Goal: Information Seeking & Learning: Get advice/opinions

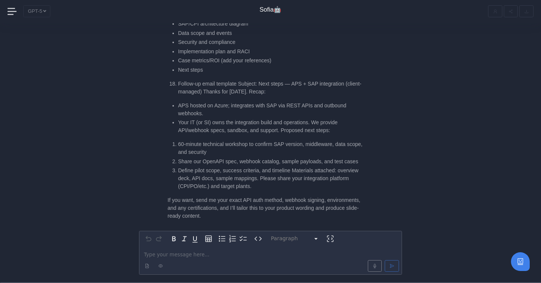
scroll to position [-747, 0]
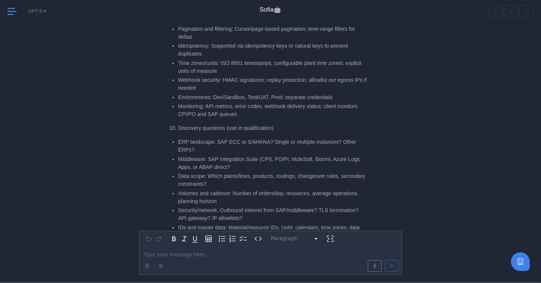
click at [11, 12] on icon at bounding box center [12, 11] width 9 height 1
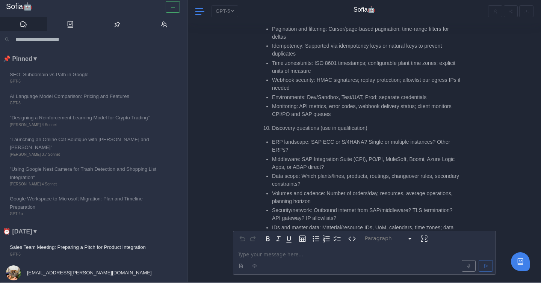
click at [200, 12] on icon at bounding box center [199, 11] width 9 height 1
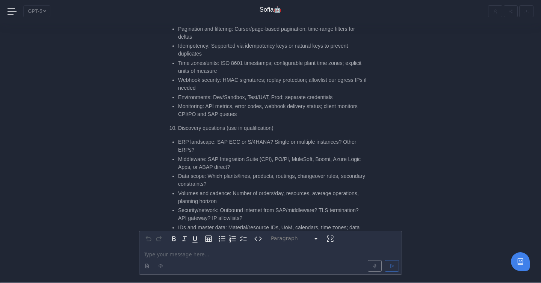
click at [41, 12] on div "GPT-5" at bounding box center [89, 11] width 132 height 12
click at [15, 12] on span at bounding box center [13, 11] width 10 height 10
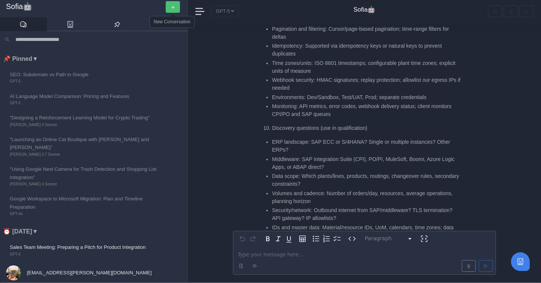
click at [170, 8] on button "button" at bounding box center [173, 7] width 14 height 12
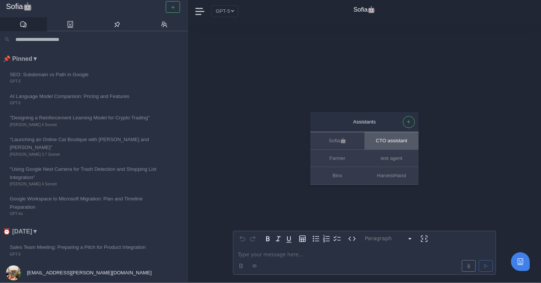
click at [395, 141] on button "CTO assistant" at bounding box center [392, 141] width 54 height 17
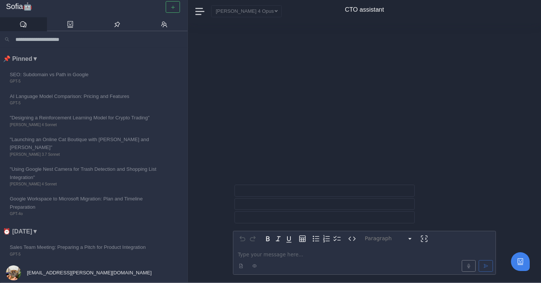
click at [290, 259] on div at bounding box center [365, 266] width 260 height 15
click at [285, 256] on p "editable markdown" at bounding box center [364, 255] width 253 height 8
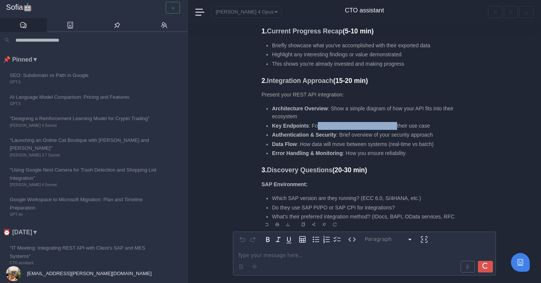
drag, startPoint x: 316, startPoint y: 127, endPoint x: 399, endPoint y: 127, distance: 82.7
click at [399, 127] on li "Key Endpoints : Focus on the most relevant ones for their use case" at bounding box center [366, 126] width 189 height 8
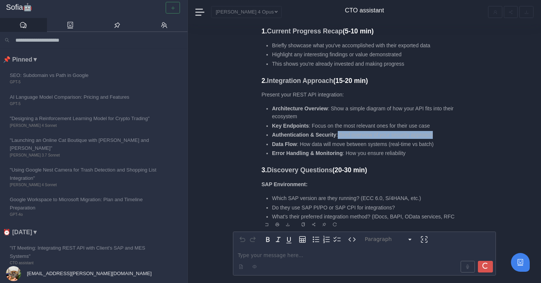
drag, startPoint x: 338, startPoint y: 136, endPoint x: 435, endPoint y: 140, distance: 97.4
click at [435, 140] on ul "Architecture Overview : Show a simple diagram of how your API fits into their e…" at bounding box center [361, 131] width 199 height 53
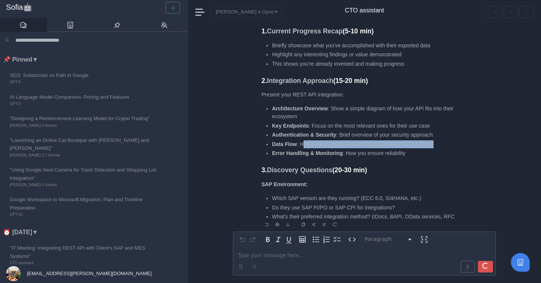
drag, startPoint x: 303, startPoint y: 147, endPoint x: 436, endPoint y: 148, distance: 133.1
click at [436, 148] on ul "Architecture Overview : Show a simple diagram of how your API fits into their e…" at bounding box center [361, 131] width 199 height 53
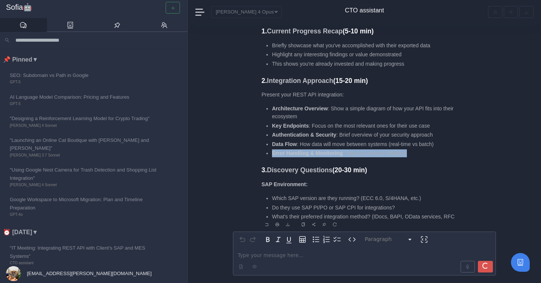
drag, startPoint x: 273, startPoint y: 154, endPoint x: 354, endPoint y: 158, distance: 80.5
click at [354, 158] on div "Here's a structured approach for your meeting: Meeting Agenda Structure 1. Curr…" at bounding box center [361, 105] width 199 height 232
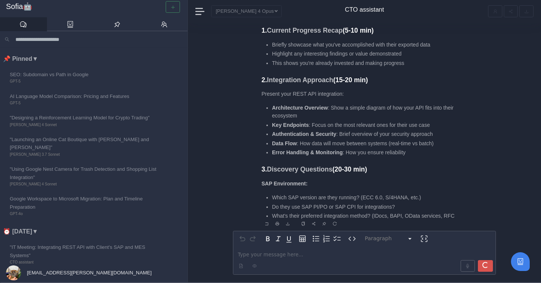
drag, startPoint x: 274, startPoint y: 216, endPoint x: 430, endPoint y: 210, distance: 156.8
click at [431, 210] on ul "Which SAP version are they running? (ECC 6.0, S/4HANA, etc.) Do they use SAP PI…" at bounding box center [361, 207] width 199 height 26
click at [430, 210] on li "Do they use SAP PI/PO or SAP CPI for integrations?" at bounding box center [366, 207] width 189 height 8
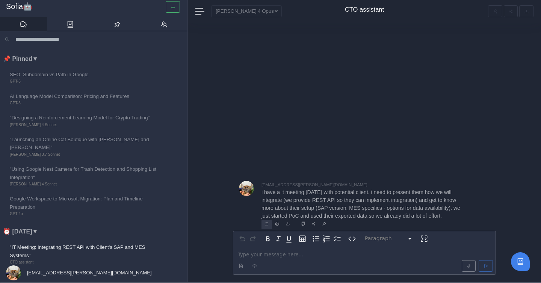
click at [271, 226] on button "Reply" at bounding box center [267, 224] width 11 height 9
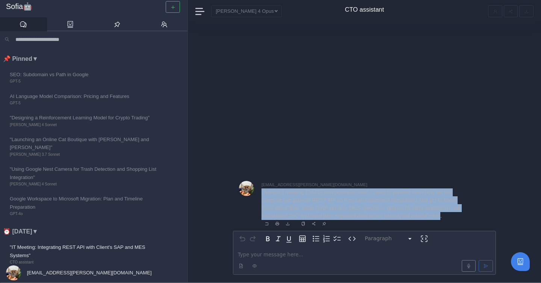
drag, startPoint x: 293, startPoint y: 217, endPoint x: 261, endPoint y: 186, distance: 44.4
click at [262, 189] on p "i have a it meeting [DATE] with potential client. i need to present them how we…" at bounding box center [361, 205] width 199 height 32
copy p "i have a it meeting [DATE] with potential client. i need to present them how we…"
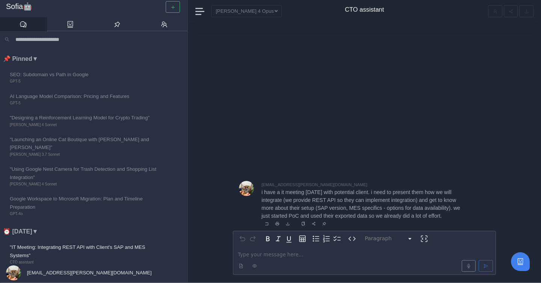
click at [255, 215] on div at bounding box center [247, 205] width 17 height 48
click at [269, 225] on button "Reply" at bounding box center [267, 224] width 11 height 9
click at [176, 8] on button "button" at bounding box center [173, 7] width 14 height 12
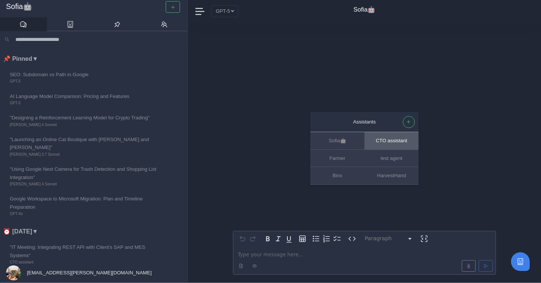
click at [390, 138] on button "CTO assistant" at bounding box center [392, 141] width 54 height 17
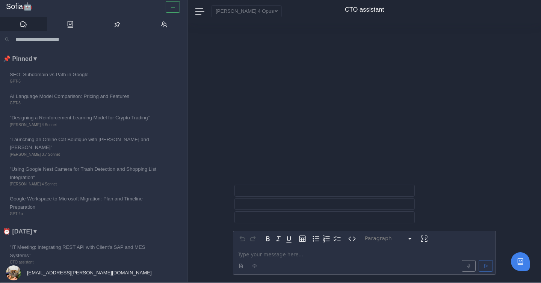
click at [303, 254] on p "editable markdown" at bounding box center [364, 255] width 253 height 8
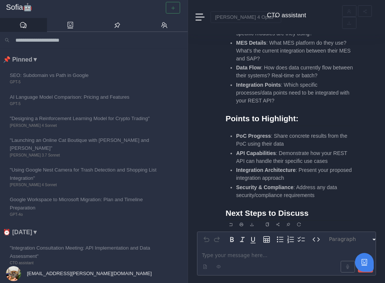
scroll to position [1, 0]
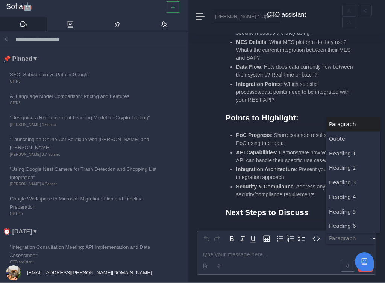
click at [374, 239] on html "Sofia🤖 📌 Pinned ▼ SEO: Subdomain vs Path in Google GPT-5 AI Language Model Comp…" at bounding box center [192, 140] width 385 height 283
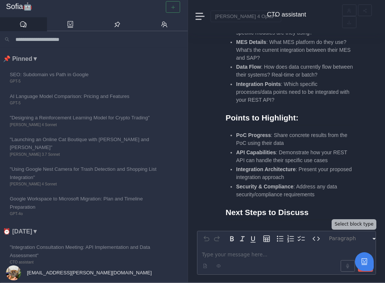
click at [374, 239] on html "Sofia🤖 📌 Pinned ▼ SEO: Subdomain vs Path in Google GPT-5 AI Language Model Comp…" at bounding box center [192, 140] width 385 height 283
click at [197, 15] on span at bounding box center [199, 16] width 9 height 10
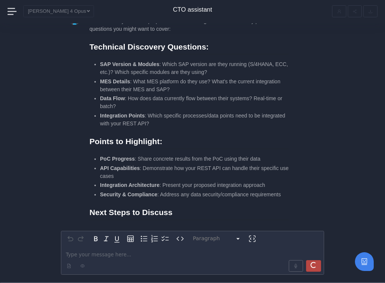
click at [316, 266] on div "submit" at bounding box center [313, 266] width 8 height 8
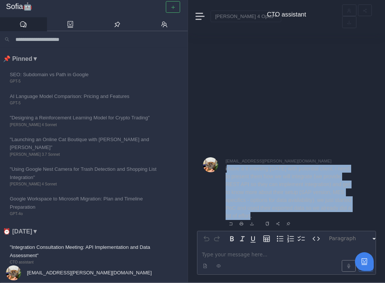
drag, startPoint x: 227, startPoint y: 169, endPoint x: 307, endPoint y: 217, distance: 93.9
click at [307, 217] on p "i have a it meeting [DATE] with potential client. i need to present them how we…" at bounding box center [290, 192] width 128 height 55
drag, startPoint x: 307, startPoint y: 217, endPoint x: 226, endPoint y: 172, distance: 93.4
click at [226, 172] on p "i have a it meeting [DATE] with potential client. i need to present them how we…" at bounding box center [290, 192] width 128 height 55
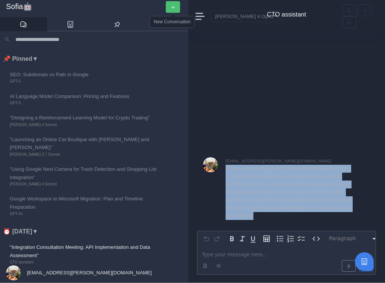
click at [173, 4] on button "button" at bounding box center [173, 7] width 14 height 12
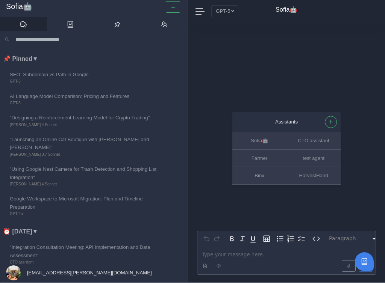
click at [230, 255] on p "editable markdown" at bounding box center [286, 255] width 169 height 8
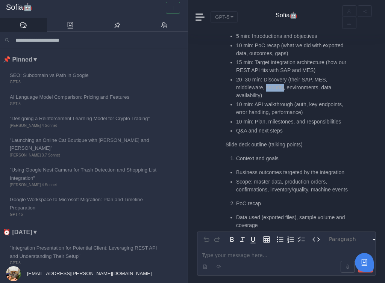
drag, startPoint x: 267, startPoint y: 79, endPoint x: 285, endPoint y: 82, distance: 18.2
click at [285, 82] on li "20–30 min: Discovery (their SAP, MES, middleware, security, environments, data …" at bounding box center [294, 88] width 117 height 24
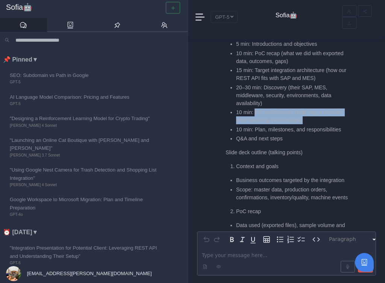
drag, startPoint x: 254, startPoint y: 99, endPoint x: 308, endPoint y: 106, distance: 54.2
click at [308, 109] on li "10 min: API walkthrough (auth, key endpoints, error handling, performance)" at bounding box center [294, 117] width 117 height 16
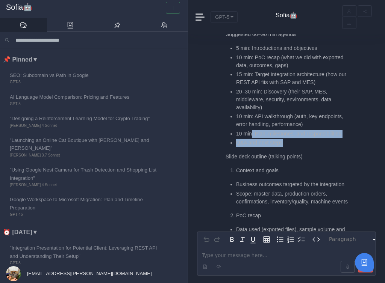
drag, startPoint x: 252, startPoint y: 115, endPoint x: 298, endPoint y: 125, distance: 46.4
click at [298, 125] on ul "5 min: Introductions and objectives 10 min: PoC recap (what we did with exporte…" at bounding box center [290, 95] width 128 height 103
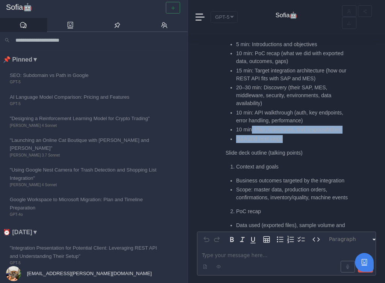
click at [298, 135] on li "Q&A and next steps" at bounding box center [294, 139] width 117 height 8
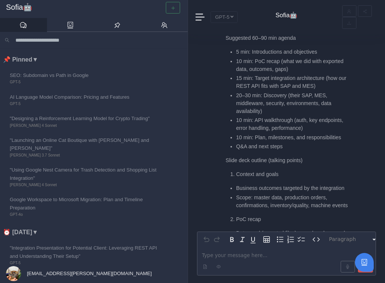
click at [315, 134] on li "10 min: Plan, milestones, and responsibilities" at bounding box center [294, 138] width 117 height 8
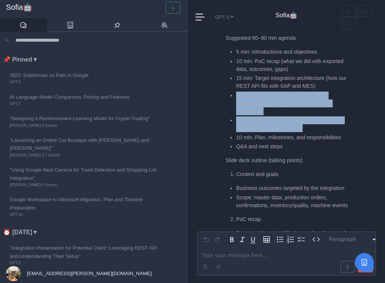
drag, startPoint x: 315, startPoint y: 108, endPoint x: 228, endPoint y: 70, distance: 94.9
click at [228, 70] on ul "5 min: Introductions and objectives 10 min: PoC recap (what we did with exporte…" at bounding box center [290, 99] width 128 height 103
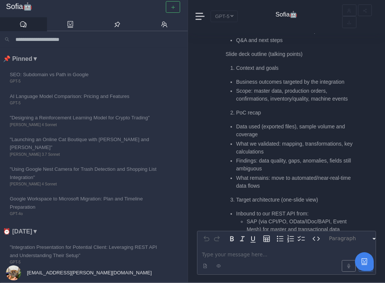
scroll to position [-2226, 0]
click at [196, 6] on nav "GPT-5 Sofia🤖" at bounding box center [286, 16] width 197 height 34
click at [196, 17] on icon at bounding box center [199, 16] width 9 height 1
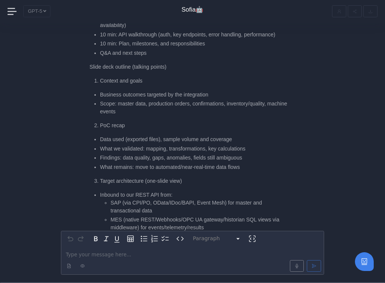
scroll to position [-1671, 0]
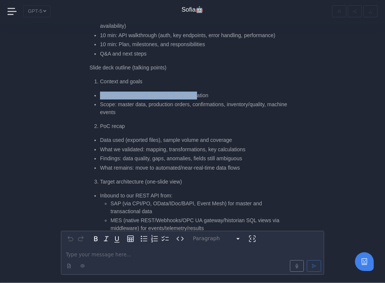
drag, startPoint x: 100, startPoint y: 53, endPoint x: 202, endPoint y: 53, distance: 102.2
click at [202, 92] on li "Business outcomes targeted by the integration" at bounding box center [194, 96] width 189 height 8
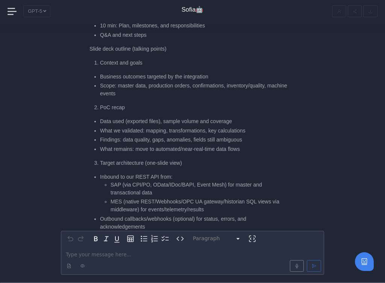
scroll to position [-1645, 0]
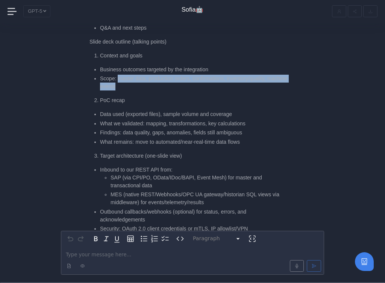
drag, startPoint x: 118, startPoint y: 40, endPoint x: 141, endPoint y: 45, distance: 23.4
click at [141, 75] on li "Scope: master data, production orders, confirmations, inventory/quality, machin…" at bounding box center [194, 83] width 189 height 16
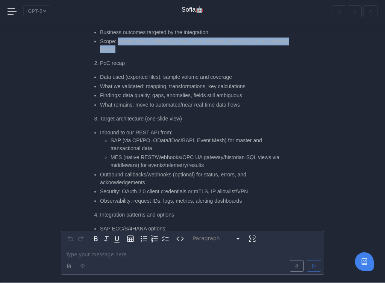
scroll to position [-1607, 0]
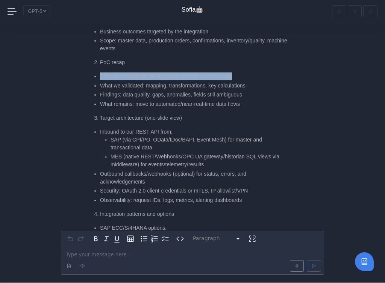
drag, startPoint x: 100, startPoint y: 36, endPoint x: 240, endPoint y: 37, distance: 140.6
click at [240, 73] on ul "Data used (exported files), sample volume and coverage What we validated: mappi…" at bounding box center [188, 91] width 199 height 36
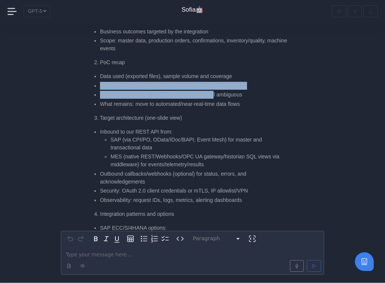
drag, startPoint x: 101, startPoint y: 45, endPoint x: 218, endPoint y: 59, distance: 118.5
click at [218, 73] on ul "Data used (exported files), sample volume and coverage What we validated: mappi…" at bounding box center [188, 91] width 199 height 36
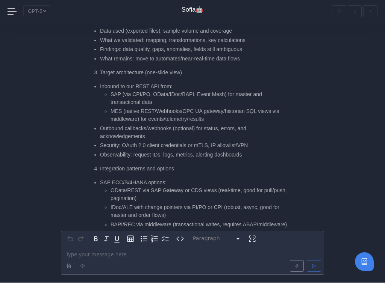
scroll to position [-1561, 0]
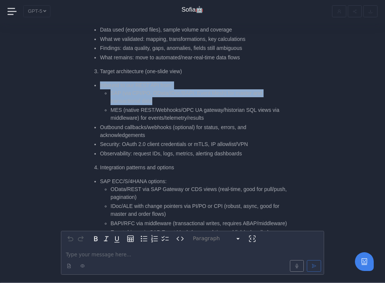
drag, startPoint x: 95, startPoint y: 45, endPoint x: 159, endPoint y: 59, distance: 65.2
click at [159, 82] on li "Inbound to our REST API from: SAP (via CPI/PO, OData/IDoc/BAPI, Event Mesh) for…" at bounding box center [194, 102] width 189 height 41
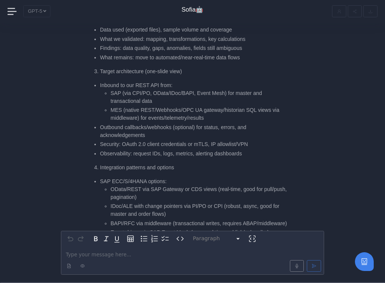
click at [159, 106] on li "MES (native REST/Webhooks/OPC UA gateway/historian SQL views via middleware) fo…" at bounding box center [200, 114] width 178 height 16
drag, startPoint x: 141, startPoint y: 79, endPoint x: 217, endPoint y: 82, distance: 75.2
click at [217, 83] on ul "Inbound to our REST API from: SAP (via CPI/PO, OData/IDoc/BAPI, Event Mesh) for…" at bounding box center [188, 120] width 199 height 76
click at [217, 106] on li "MES (native REST/Webhooks/OPC UA gateway/historian SQL views via middleware) fo…" at bounding box center [200, 114] width 178 height 16
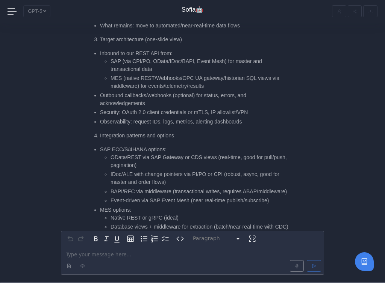
scroll to position [-1528, 0]
drag, startPoint x: 101, startPoint y: 73, endPoint x: 157, endPoint y: 75, distance: 55.3
click at [157, 108] on li "Security: OAuth 2.0 client credentials or mTLS, IP allowlist/VPN" at bounding box center [194, 112] width 189 height 8
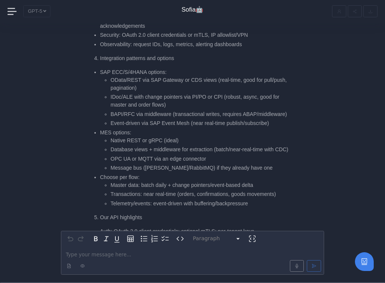
scroll to position [-1449, 0]
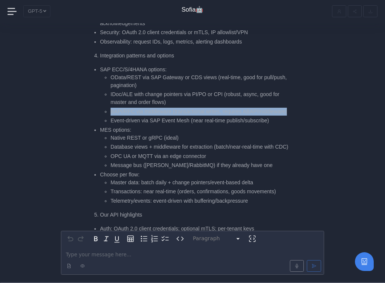
drag, startPoint x: 112, startPoint y: 73, endPoint x: 164, endPoint y: 84, distance: 53.3
click at [164, 108] on li "BAPI/RFC via middleware (transactional writes, requires ABAP/middleware)" at bounding box center [200, 112] width 178 height 8
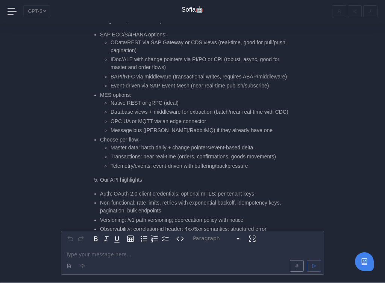
scroll to position [-1413, 0]
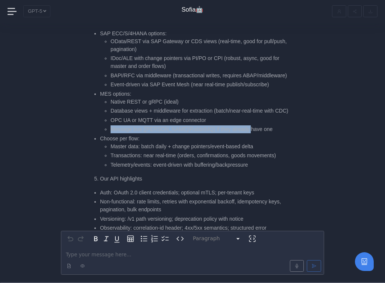
drag, startPoint x: 112, startPoint y: 107, endPoint x: 251, endPoint y: 106, distance: 139.1
click at [251, 126] on li "Message bus ([PERSON_NAME]/RabbitMQ) if they already have one" at bounding box center [200, 130] width 178 height 8
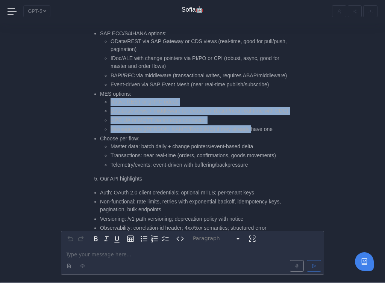
drag, startPoint x: 253, startPoint y: 105, endPoint x: 111, endPoint y: 73, distance: 146.4
click at [111, 98] on ul "Native REST or gRPC (ideal) Database views + middleware for extraction (batch/n…" at bounding box center [194, 116] width 189 height 36
click at [111, 98] on li "Native REST or gRPC (ideal)" at bounding box center [200, 102] width 178 height 8
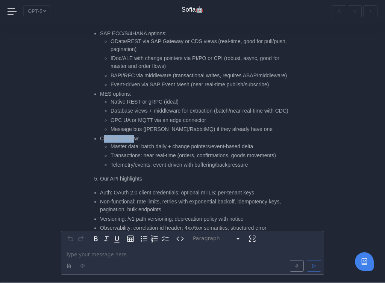
drag, startPoint x: 102, startPoint y: 116, endPoint x: 136, endPoint y: 115, distance: 33.8
click at [136, 135] on li "Choose per flow: Master data: batch daily + change pointers/event-based delta T…" at bounding box center [194, 152] width 189 height 34
click at [114, 143] on li "Master data: batch daily + change pointers/event-based delta" at bounding box center [200, 147] width 178 height 8
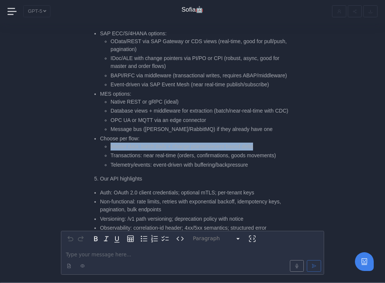
drag, startPoint x: 112, startPoint y: 124, endPoint x: 266, endPoint y: 122, distance: 153.7
click at [266, 143] on li "Master data: batch daily + change pointers/event-based delta" at bounding box center [200, 147] width 178 height 8
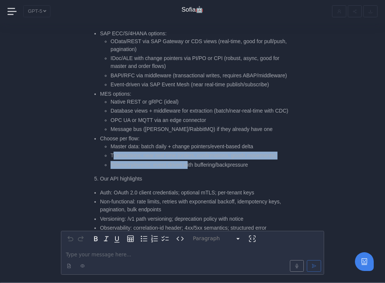
drag, startPoint x: 114, startPoint y: 135, endPoint x: 190, endPoint y: 142, distance: 76.7
click at [191, 144] on ul "Master data: batch daily + change pointers/event-based delta Transactions: near…" at bounding box center [194, 156] width 189 height 26
click at [190, 161] on li "Telemetry/events: event-driven with buffering/backpressure" at bounding box center [200, 165] width 178 height 8
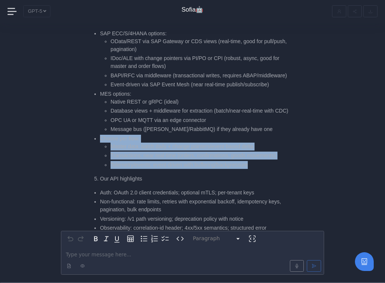
drag, startPoint x: 273, startPoint y: 141, endPoint x: 99, endPoint y: 115, distance: 175.2
click at [99, 115] on ul "SAP ECC/S/4HANA options: OData/REST via SAP Gateway or CDS views (real-time, go…" at bounding box center [188, 99] width 199 height 139
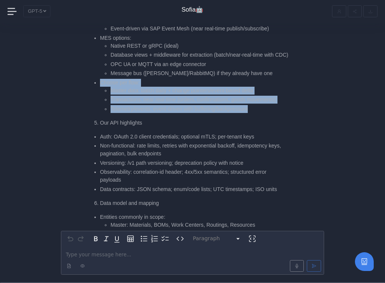
scroll to position [-1324, 0]
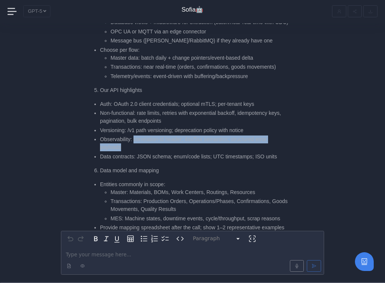
drag, startPoint x: 135, startPoint y: 117, endPoint x: 144, endPoint y: 125, distance: 12.0
click at [144, 136] on li "Observability: correlation-id header; 4xx/5xx semantics; structured error paylo…" at bounding box center [194, 144] width 189 height 16
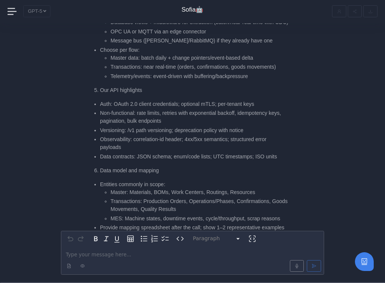
click at [140, 153] on li "Data contracts: JSON schema; enum/code lists; UTC timestamps; ISO units" at bounding box center [194, 157] width 189 height 8
drag, startPoint x: 107, startPoint y: 106, endPoint x: 162, endPoint y: 106, distance: 54.5
click at [162, 127] on li "Versioning: /v1 path versioning; deprecation policy with notice" at bounding box center [194, 131] width 189 height 8
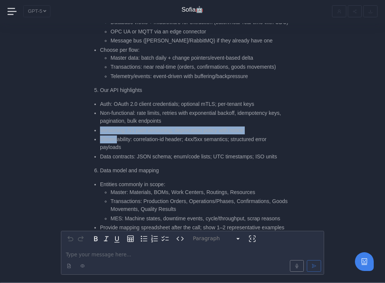
drag, startPoint x: 256, startPoint y: 102, endPoint x: 118, endPoint y: 112, distance: 137.5
click at [118, 112] on ul "Auth: OAuth 2.0 client credentials; optional mTLS; per-tenant keys Non-function…" at bounding box center [188, 130] width 199 height 61
click at [118, 136] on li "Observability: correlation-id header; 4xx/5xx semantics; structured error paylo…" at bounding box center [194, 144] width 189 height 16
drag, startPoint x: 101, startPoint y: 106, endPoint x: 253, endPoint y: 107, distance: 151.5
click at [253, 127] on li "Versioning: /v1 path versioning; deprecation policy with notice" at bounding box center [194, 131] width 189 height 8
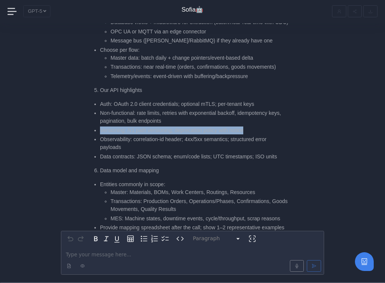
click at [162, 127] on li "Versioning: /v1 path versioning; deprecation policy with notice" at bounding box center [194, 131] width 189 height 8
drag, startPoint x: 126, startPoint y: 109, endPoint x: 173, endPoint y: 111, distance: 47.4
click at [173, 127] on li "Versioning: /v1 path versioning; deprecation policy with notice" at bounding box center [194, 131] width 189 height 8
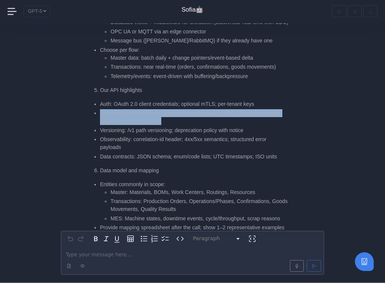
drag, startPoint x: 96, startPoint y: 89, endPoint x: 206, endPoint y: 94, distance: 110.2
click at [207, 109] on li "Non-functional: rate limits, retries with exponential backoff, idempotency keys…" at bounding box center [194, 117] width 189 height 16
click at [206, 109] on li "Non-functional: rate limits, retries with exponential backoff, idempotency keys…" at bounding box center [194, 117] width 189 height 16
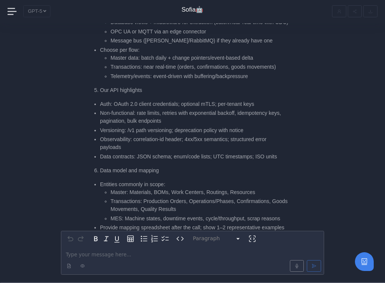
drag, startPoint x: 195, startPoint y: 102, endPoint x: 185, endPoint y: 101, distance: 10.6
click at [185, 101] on ul "Auth: OAuth 2.0 client credentials; optional mTLS; per-tenant keys Non-function…" at bounding box center [188, 130] width 199 height 61
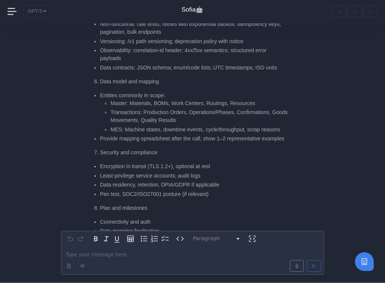
scroll to position [-1233, 0]
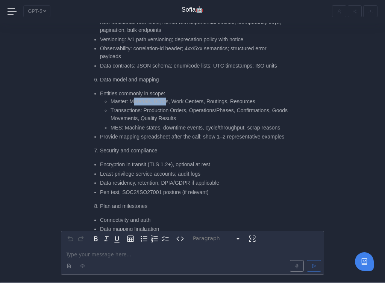
drag, startPoint x: 135, startPoint y: 77, endPoint x: 168, endPoint y: 79, distance: 33.2
click at [168, 98] on li "Master: Materials, BOMs, Work Centers, Routings, Resources" at bounding box center [200, 102] width 178 height 8
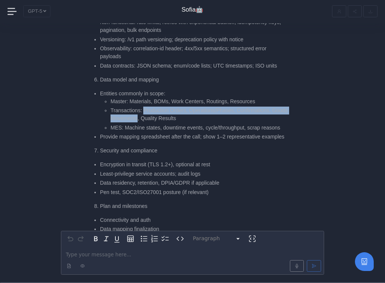
drag, startPoint x: 145, startPoint y: 85, endPoint x: 156, endPoint y: 92, distance: 13.0
click at [156, 107] on li "Transactions: Production Orders, Operations/Phases, Confirmations, Goods Moveme…" at bounding box center [200, 115] width 178 height 16
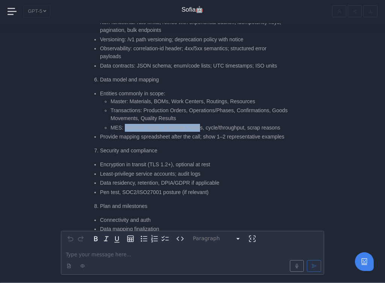
drag, startPoint x: 126, startPoint y: 102, endPoint x: 201, endPoint y: 102, distance: 75.6
click at [201, 124] on li "MES: Machine states, downtime events, cycle/throughput, scrap reasons" at bounding box center [200, 128] width 178 height 8
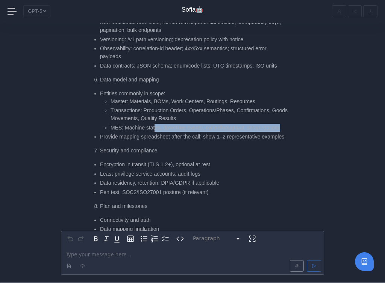
drag, startPoint x: 291, startPoint y: 104, endPoint x: 155, endPoint y: 106, distance: 135.3
click at [155, 124] on li "MES: Machine states, downtime events, cycle/throughput, scrap reasons" at bounding box center [200, 128] width 178 height 8
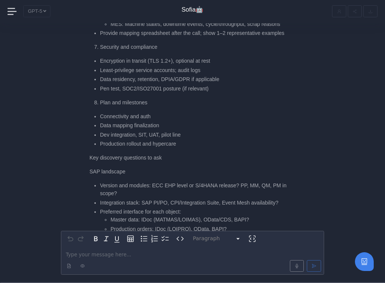
scroll to position [-1128, 0]
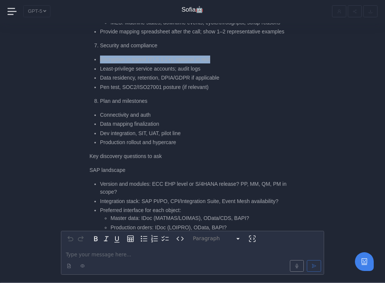
drag, startPoint x: 101, startPoint y: 44, endPoint x: 214, endPoint y: 41, distance: 113.2
click at [215, 56] on li "Encryption in transit (TLS 1.2+), optional at rest" at bounding box center [194, 60] width 189 height 8
click at [214, 56] on li "Encryption in transit (TLS 1.2+), optional at rest" at bounding box center [194, 60] width 189 height 8
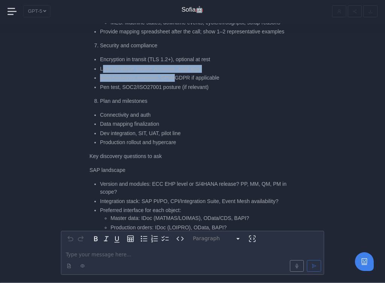
drag, startPoint x: 102, startPoint y: 52, endPoint x: 176, endPoint y: 57, distance: 74.6
click at [177, 58] on ul "Encryption in transit (TLS 1.2+), optional at rest Least-privilege service acco…" at bounding box center [188, 74] width 199 height 36
click at [176, 57] on ul "Encryption in transit (TLS 1.2+), optional at rest Least-privilege service acco…" at bounding box center [188, 74] width 199 height 36
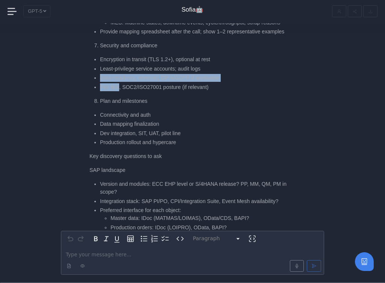
drag, startPoint x: 100, startPoint y: 62, endPoint x: 120, endPoint y: 72, distance: 22.0
click at [120, 72] on ul "Encryption in transit (TLS 1.2+), optional at rest Least-privilege service acco…" at bounding box center [188, 74] width 199 height 36
click at [120, 83] on li "Pen test, SOC2/ISO27001 posture (if relevant)" at bounding box center [194, 87] width 189 height 8
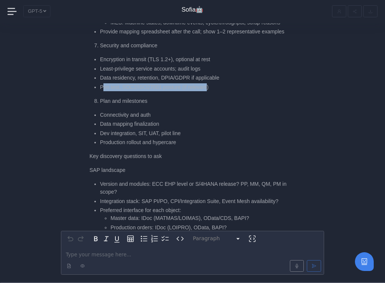
drag, startPoint x: 101, startPoint y: 71, endPoint x: 210, endPoint y: 71, distance: 108.6
click at [211, 83] on li "Pen test, SOC2/ISO27001 posture (if relevant)" at bounding box center [194, 87] width 189 height 8
click at [210, 83] on li "Pen test, SOC2/ISO27001 posture (if relevant)" at bounding box center [194, 87] width 189 height 8
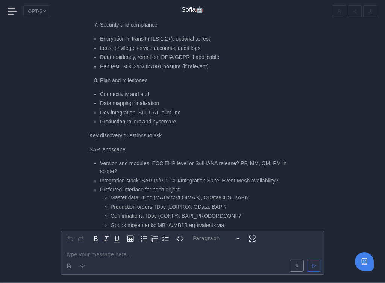
scroll to position [-1106, 0]
drag, startPoint x: 101, startPoint y: 64, endPoint x: 150, endPoint y: 63, distance: 49.2
click at [150, 76] on li "Plan and milestones" at bounding box center [194, 80] width 189 height 8
